Goal: Task Accomplishment & Management: Manage account settings

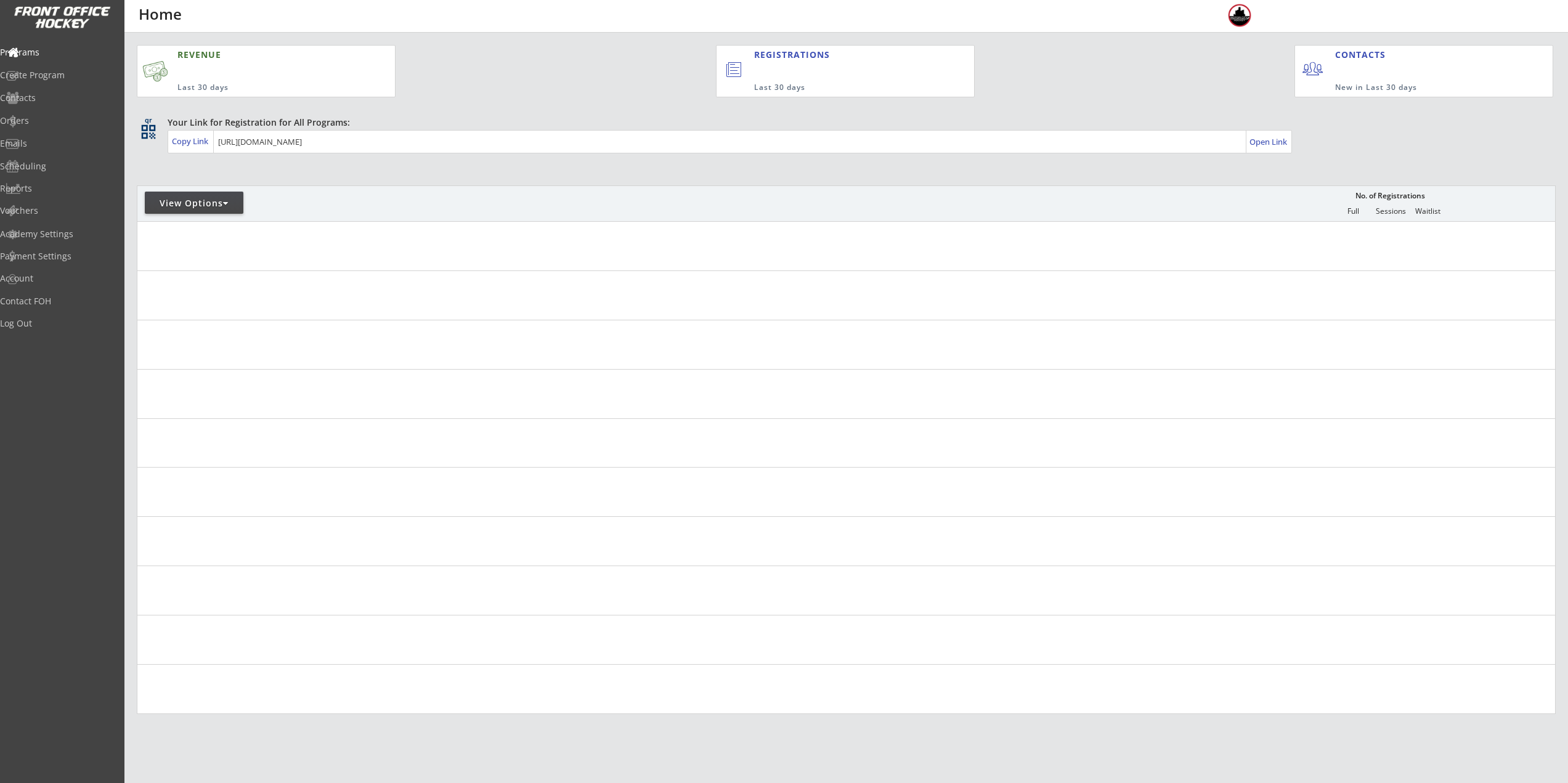
click at [178, 206] on div "View Options" at bounding box center [194, 203] width 98 height 12
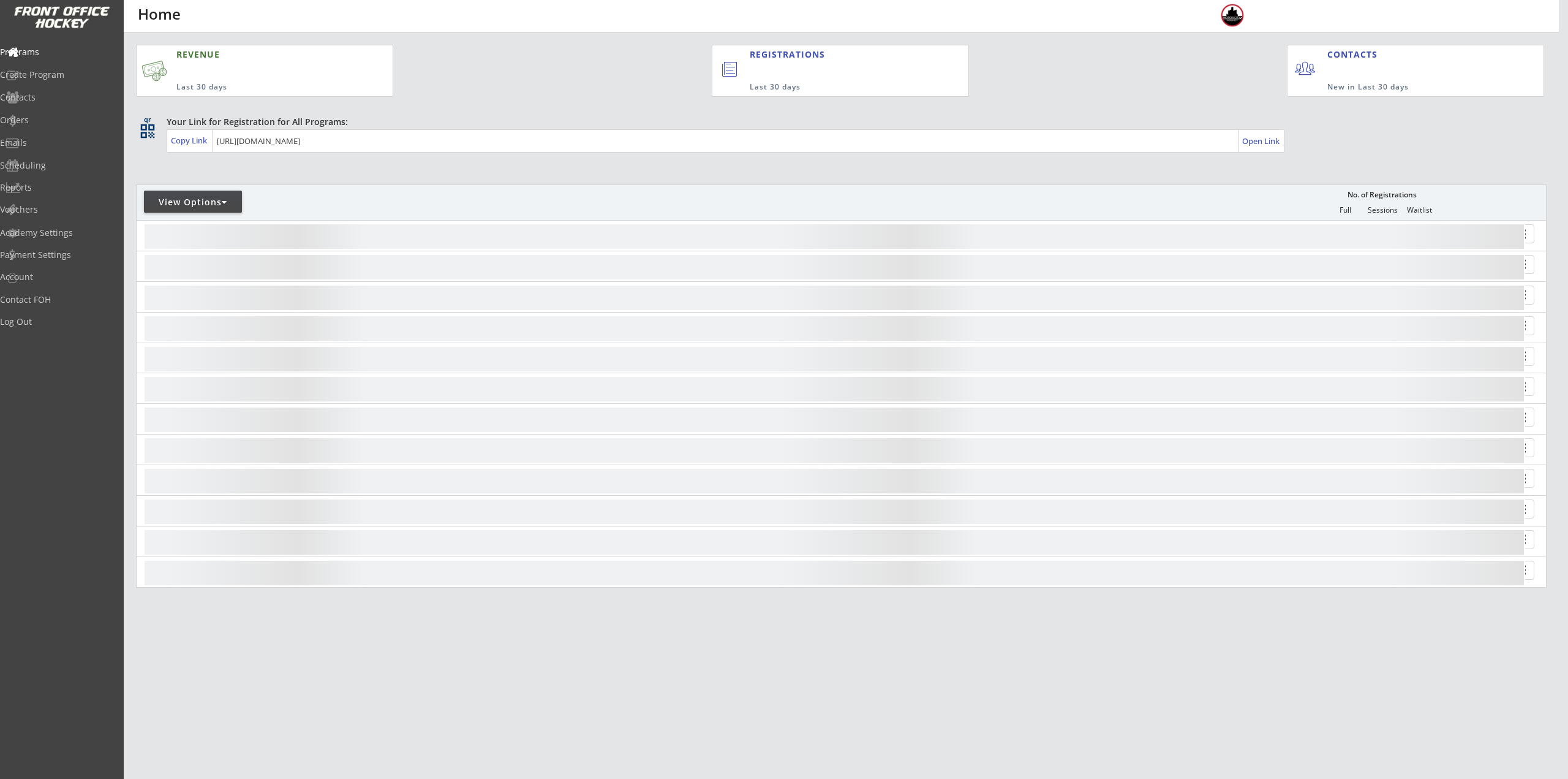
select select ""Upcoming Programs""
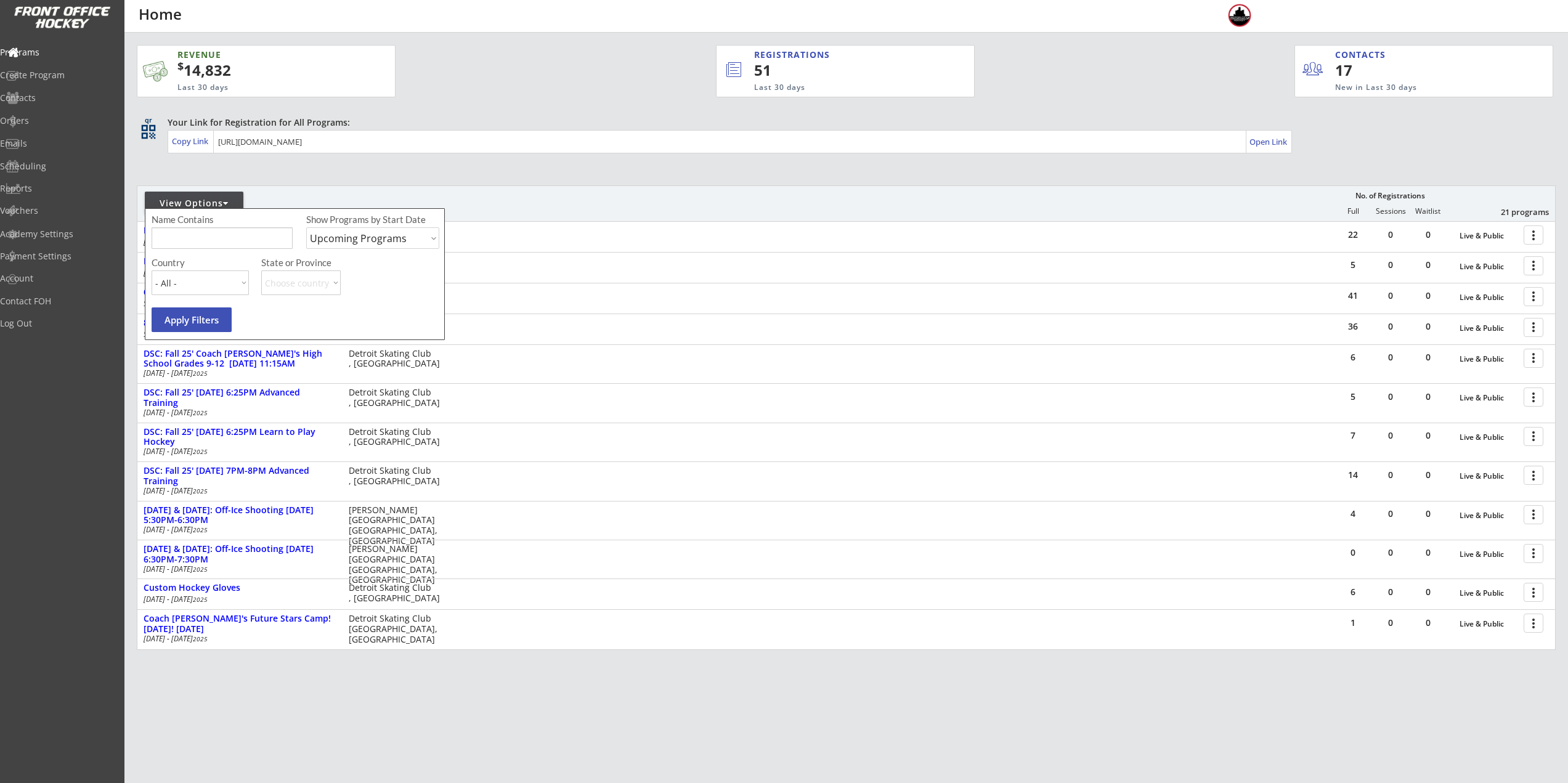
click at [192, 239] on input "input" at bounding box center [222, 238] width 141 height 22
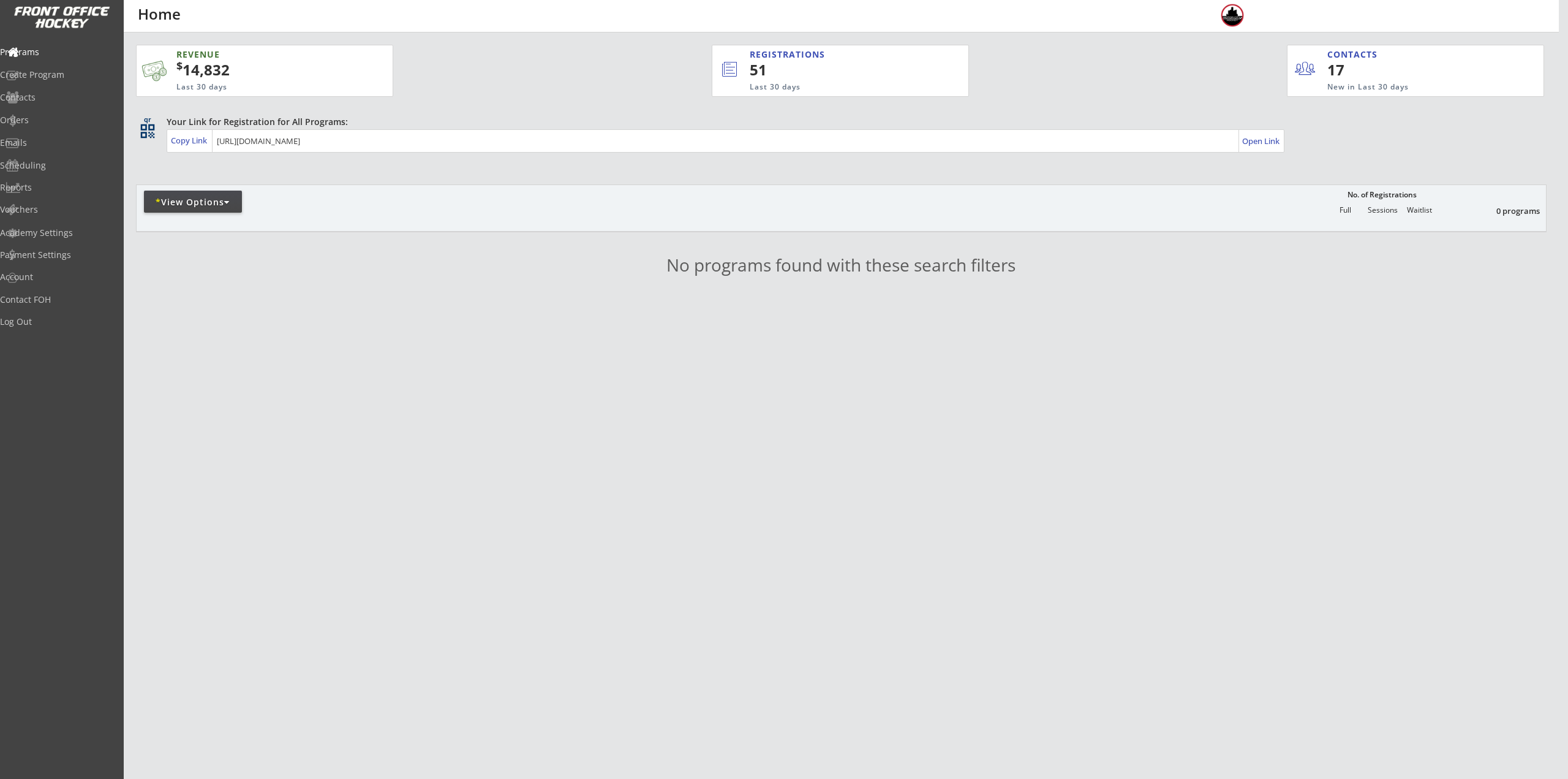
click at [180, 206] on div "* View Options" at bounding box center [193, 202] width 98 height 12
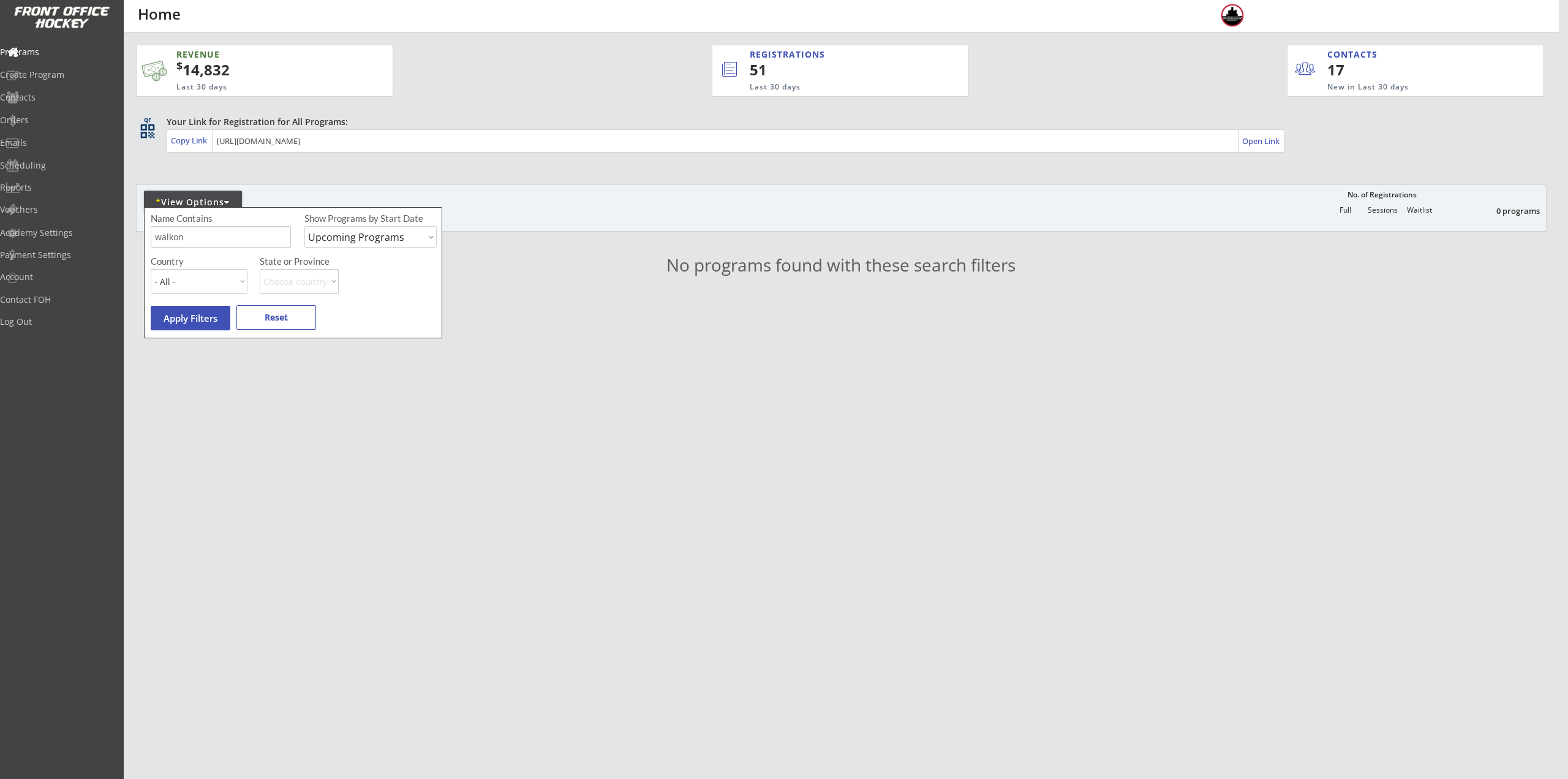
click at [216, 245] on input "input" at bounding box center [221, 237] width 140 height 22
type input "walk on"
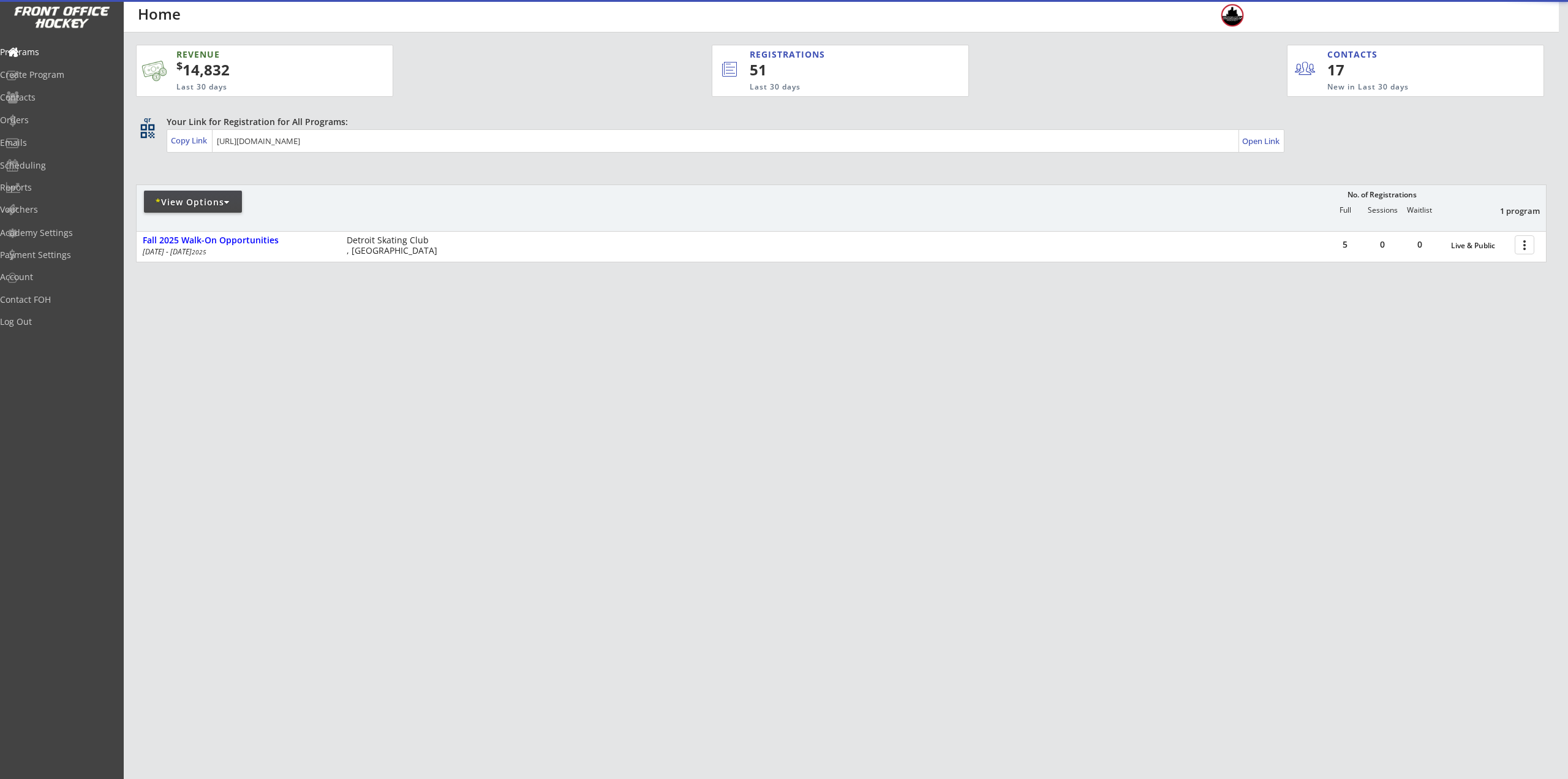
drag, startPoint x: 574, startPoint y: 230, endPoint x: 1036, endPoint y: 230, distance: 462.0
click at [576, 230] on div "* View Options No. of Registrations Full Sessions Waitlist 1 program" at bounding box center [841, 207] width 1411 height 47
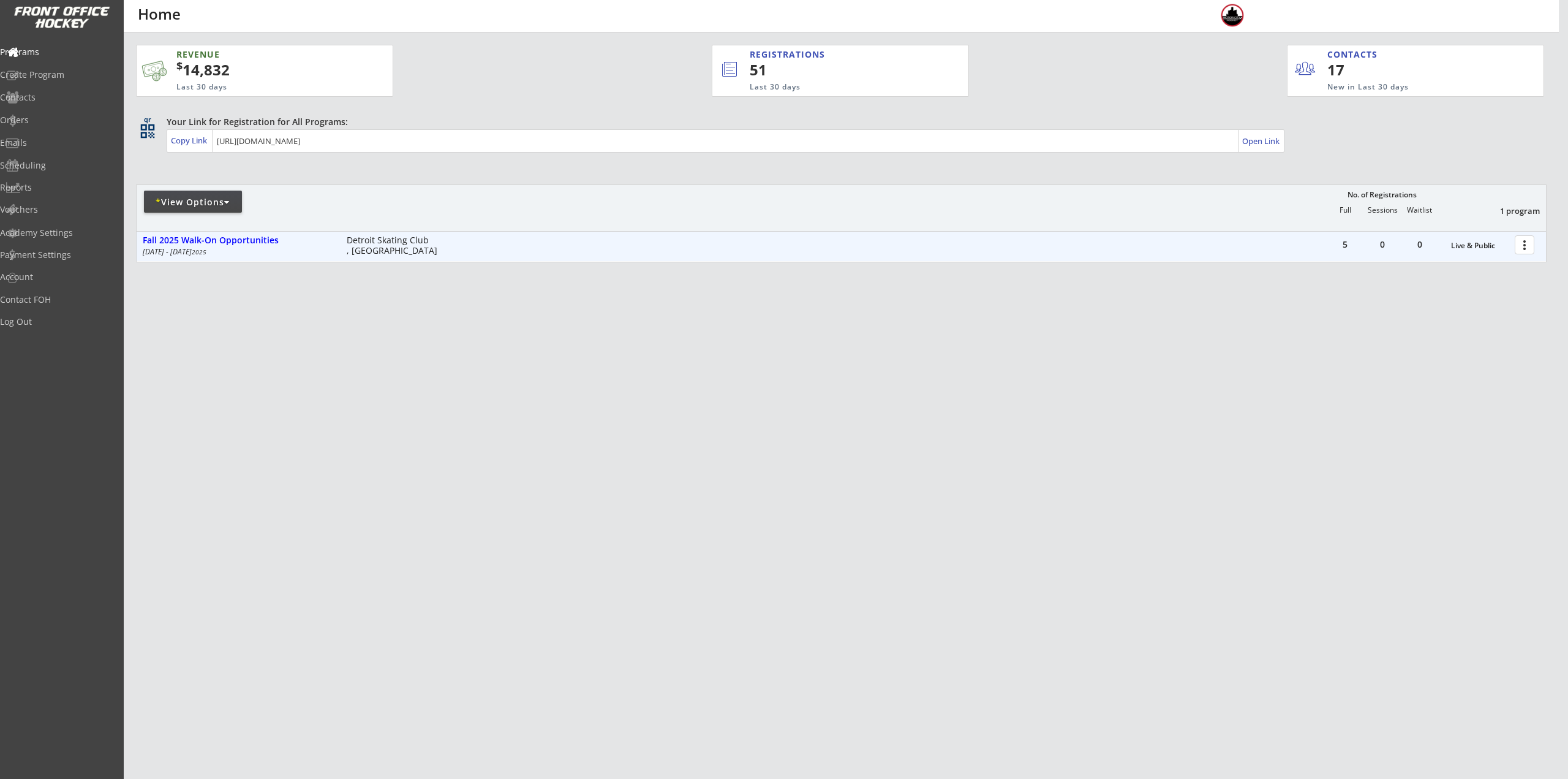
click at [1517, 245] on div at bounding box center [1527, 245] width 22 height 22
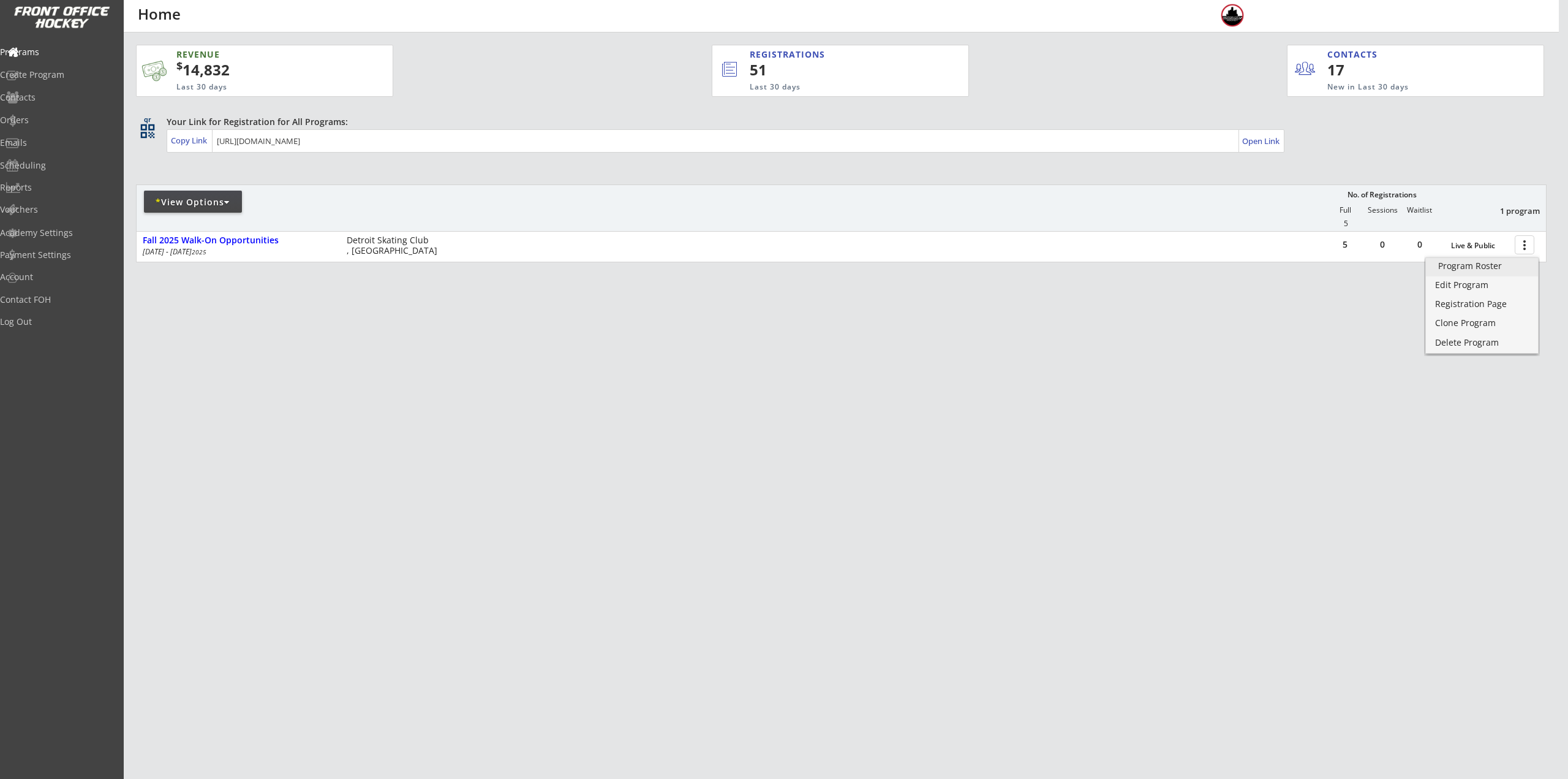
click at [1485, 270] on div "Program Roster" at bounding box center [1482, 266] width 88 height 8
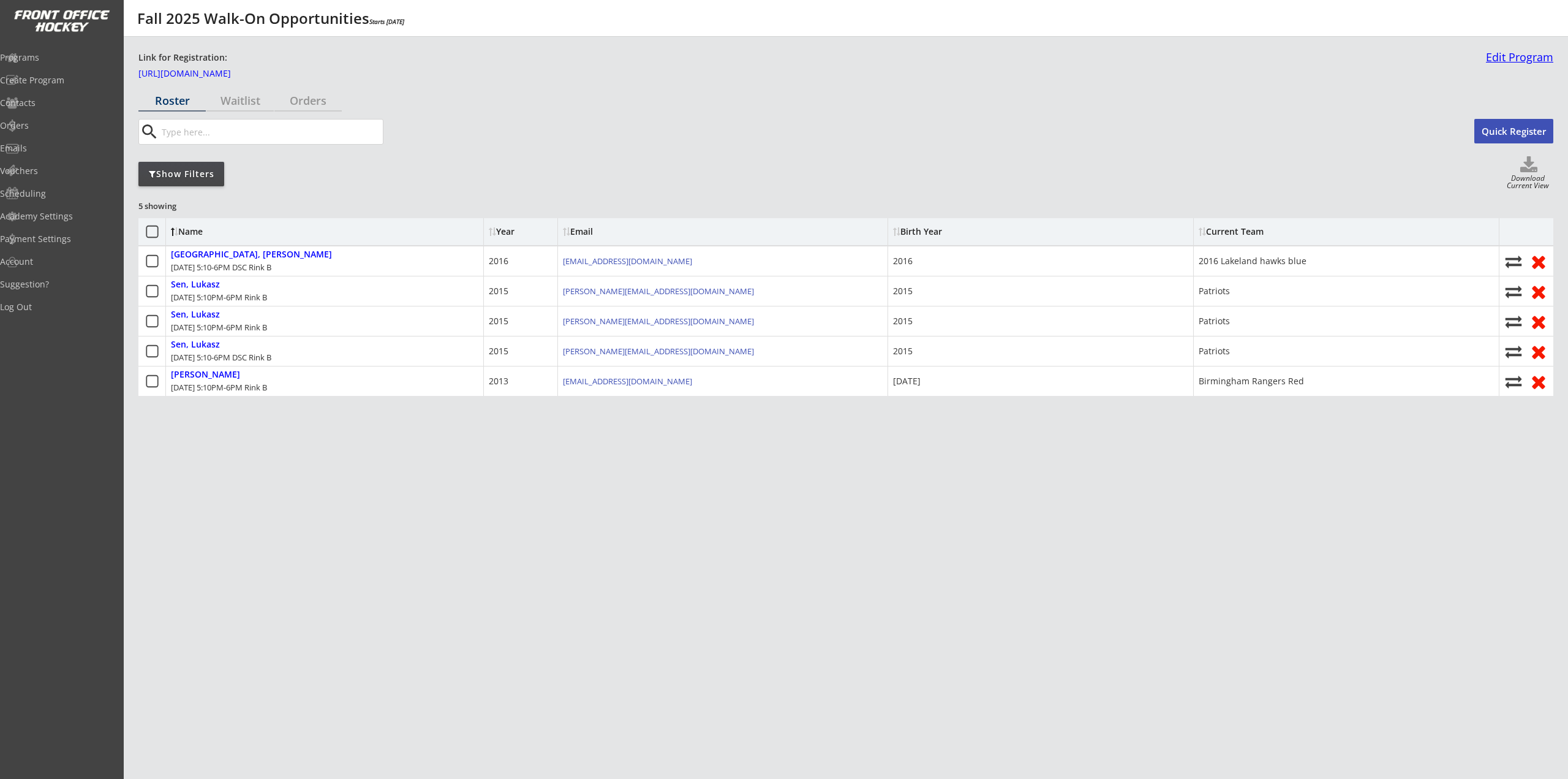
click at [1503, 52] on link "Edit Program" at bounding box center [1517, 62] width 72 height 22
